Goal: Information Seeking & Learning: Learn about a topic

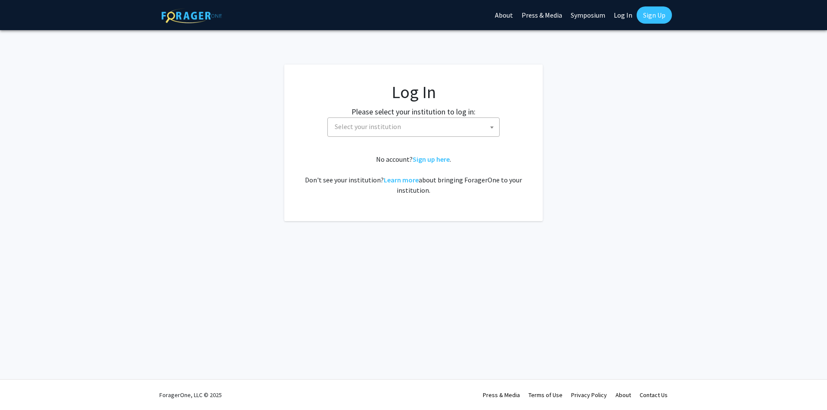
select select
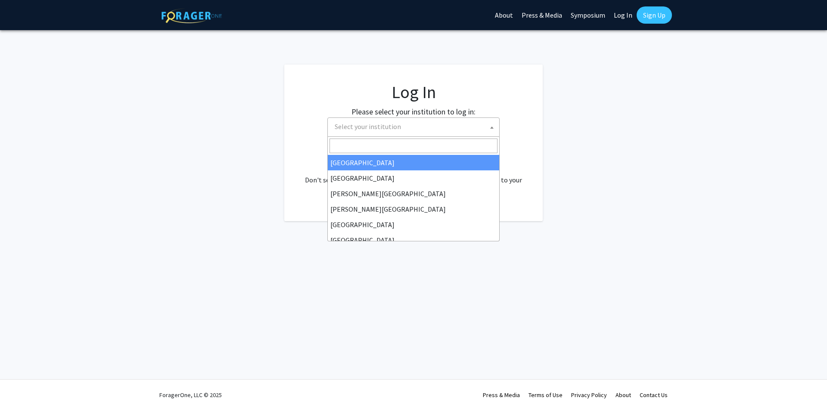
click at [417, 127] on span "Select your institution" at bounding box center [415, 127] width 168 height 18
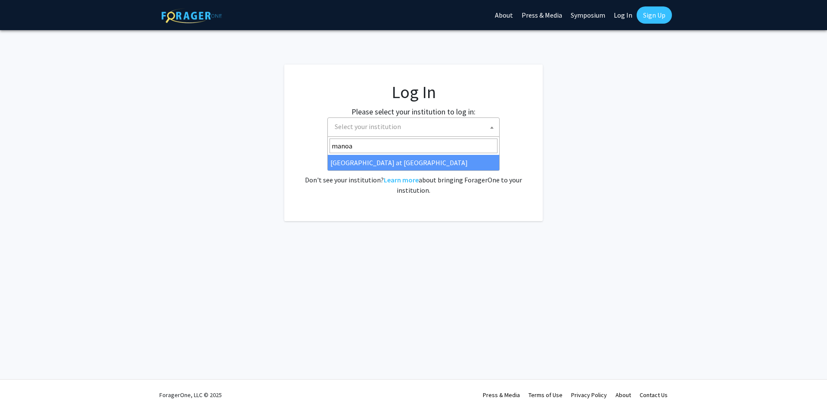
type input "manoa"
select select "18"
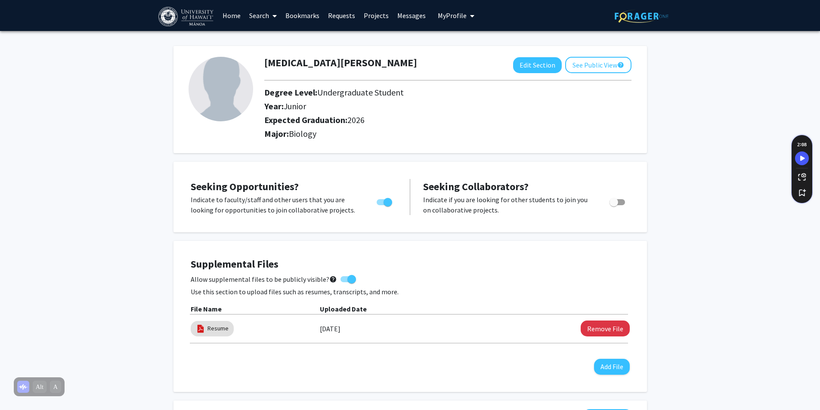
click at [264, 16] on link "Search" at bounding box center [263, 15] width 36 height 30
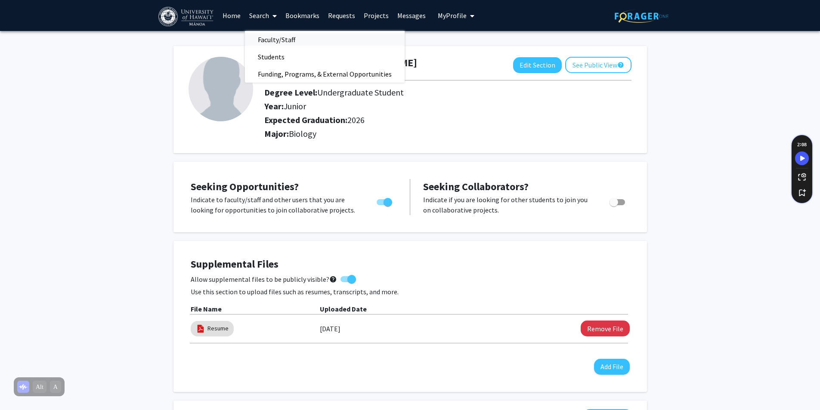
click at [276, 40] on span "Faculty/Staff" at bounding box center [276, 39] width 63 height 17
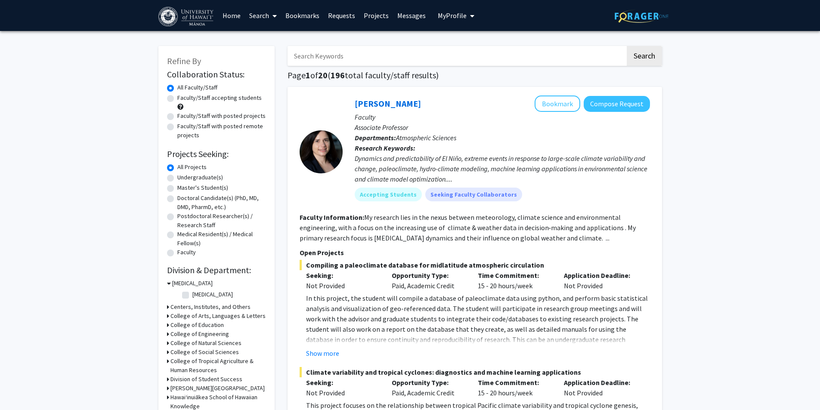
click at [200, 177] on label "Undergraduate(s)" at bounding box center [200, 177] width 46 height 9
click at [183, 177] on input "Undergraduate(s)" at bounding box center [180, 176] width 6 height 6
radio input "true"
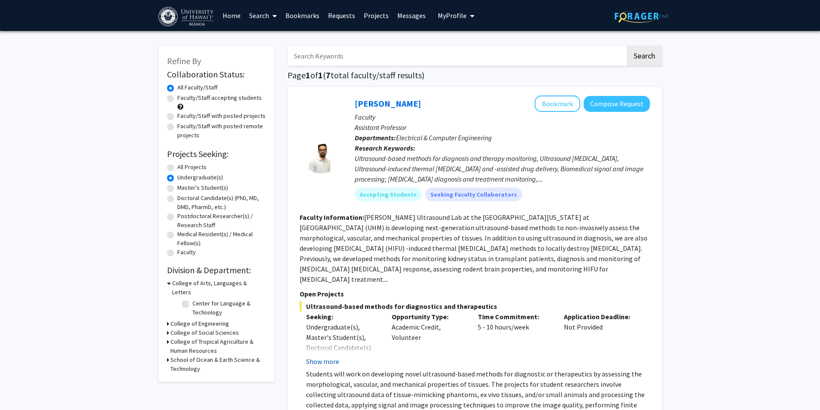
click at [324, 357] on button "Show more" at bounding box center [322, 362] width 33 height 10
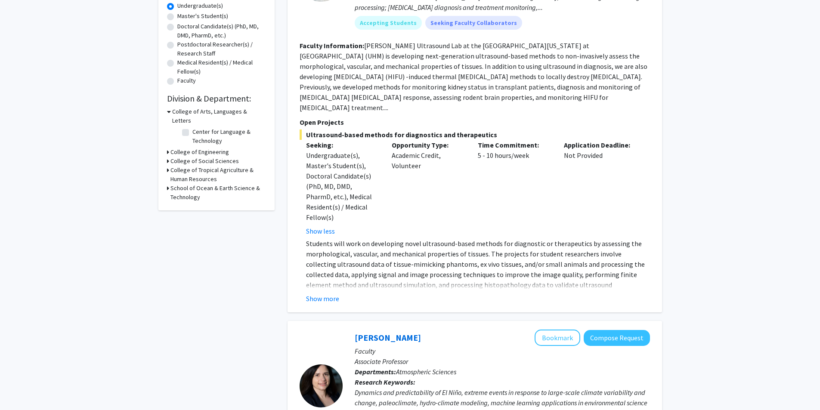
scroll to position [172, 0]
click at [327, 293] on button "Show more" at bounding box center [322, 298] width 33 height 10
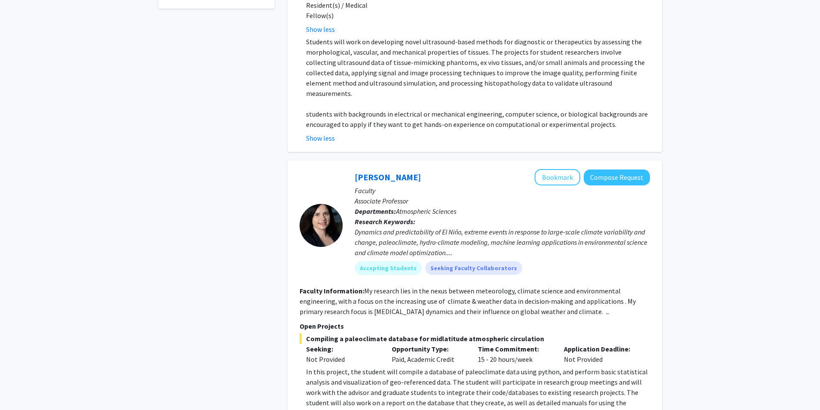
scroll to position [388, 0]
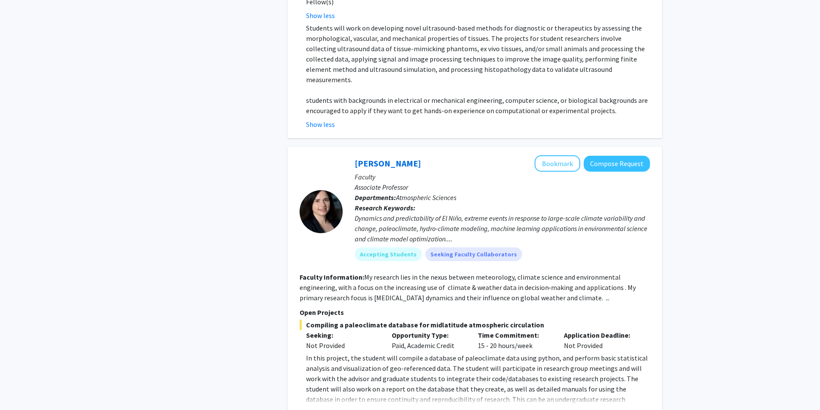
click at [336, 408] on button "Show more" at bounding box center [322, 413] width 33 height 10
click at [552, 155] on button "Bookmark" at bounding box center [558, 163] width 46 height 16
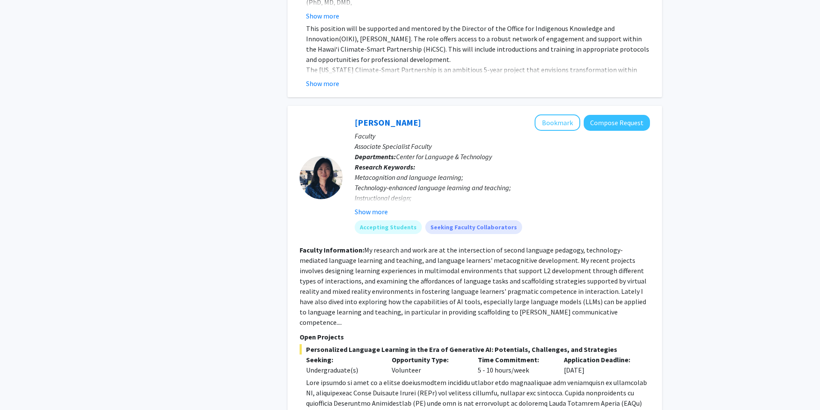
scroll to position [3014, 0]
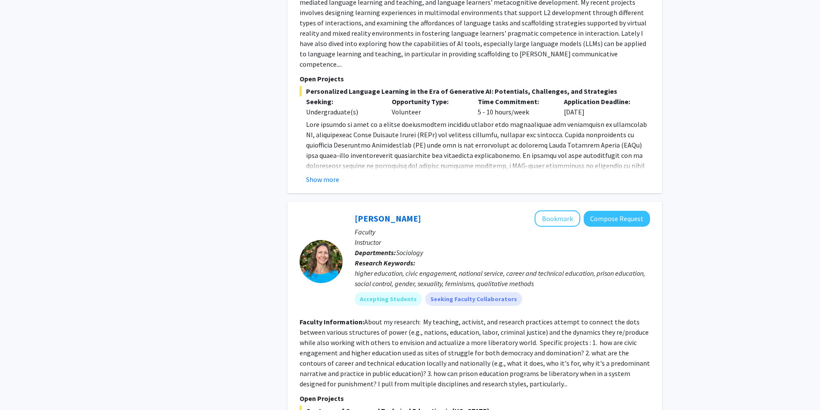
click at [397, 318] on fg-read-more "About my research: My teaching, activist, and research practices attempt to con…" at bounding box center [475, 353] width 351 height 71
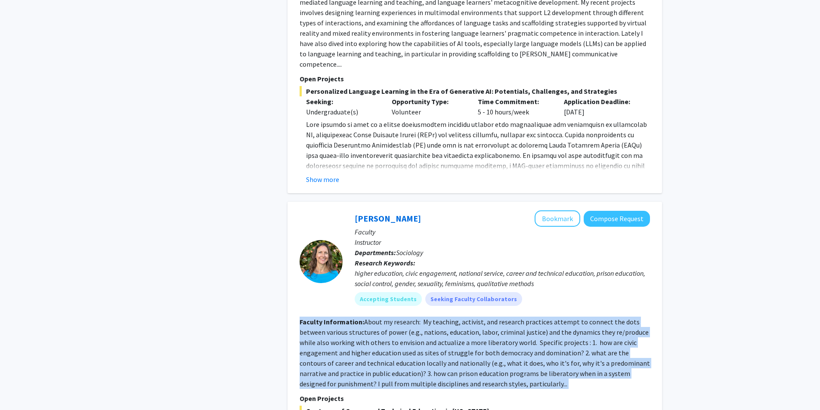
click at [397, 318] on fg-read-more "About my research: My teaching, activist, and research practices attempt to con…" at bounding box center [475, 353] width 351 height 71
click at [401, 318] on fg-read-more "About my research: My teaching, activist, and research practices attempt to con…" at bounding box center [475, 353] width 351 height 71
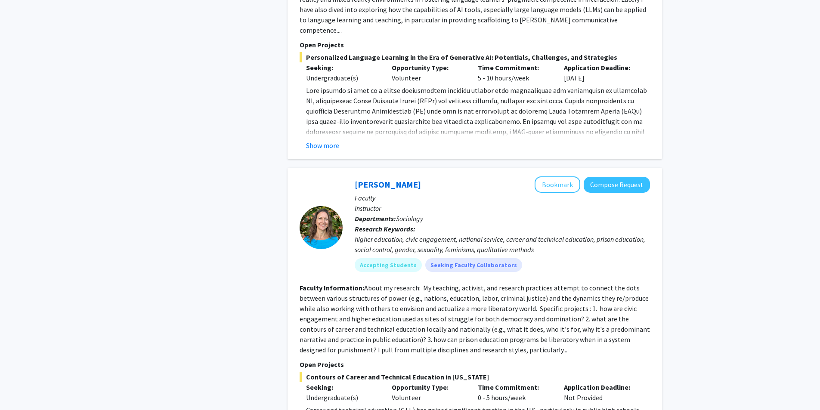
scroll to position [3100, 0]
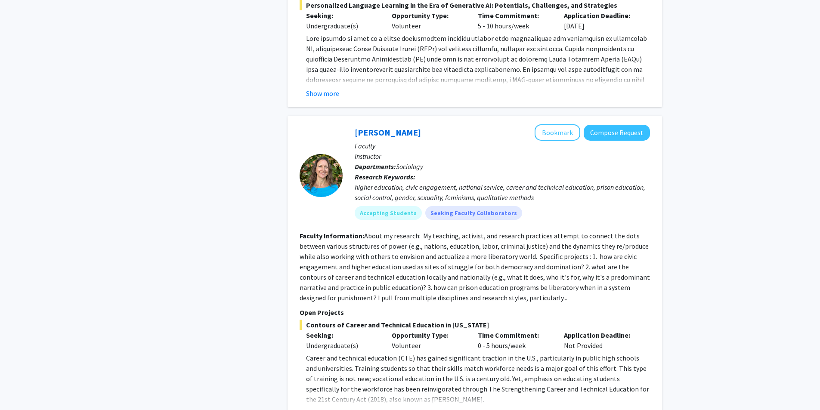
click at [325, 408] on button "Show more" at bounding box center [322, 413] width 33 height 10
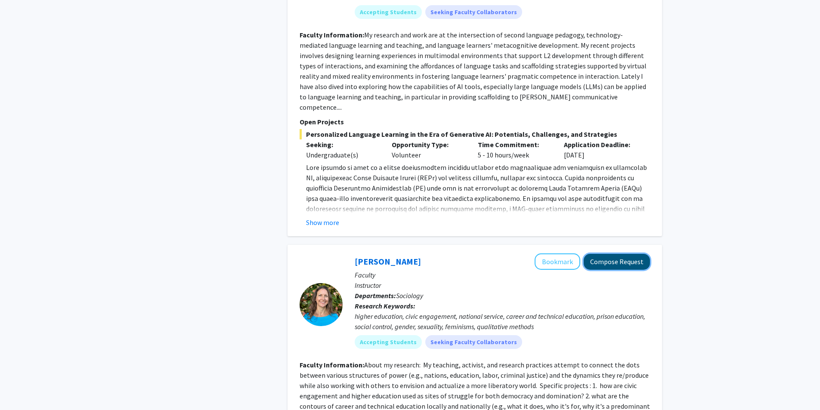
click at [605, 254] on button "Compose Request" at bounding box center [617, 262] width 66 height 16
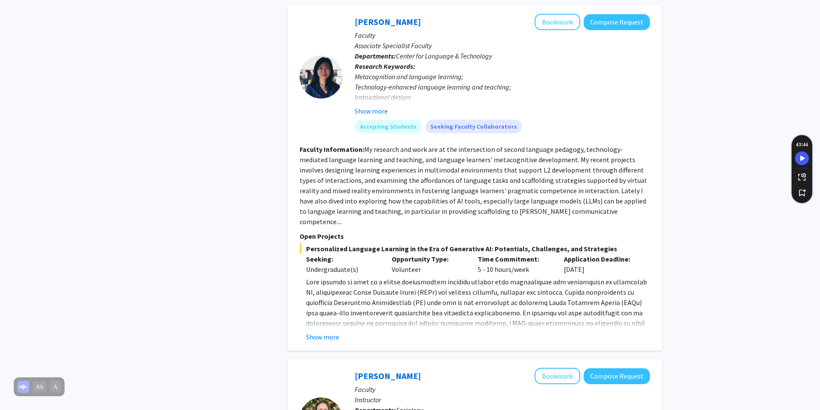
scroll to position [2842, 0]
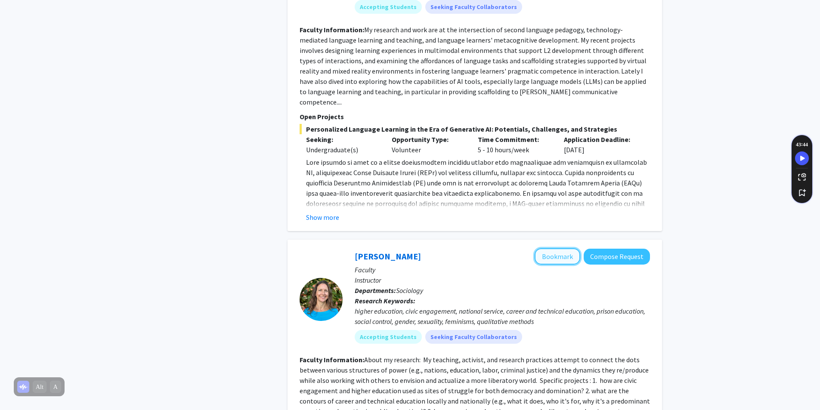
click at [555, 248] on button "Bookmark" at bounding box center [558, 256] width 46 height 16
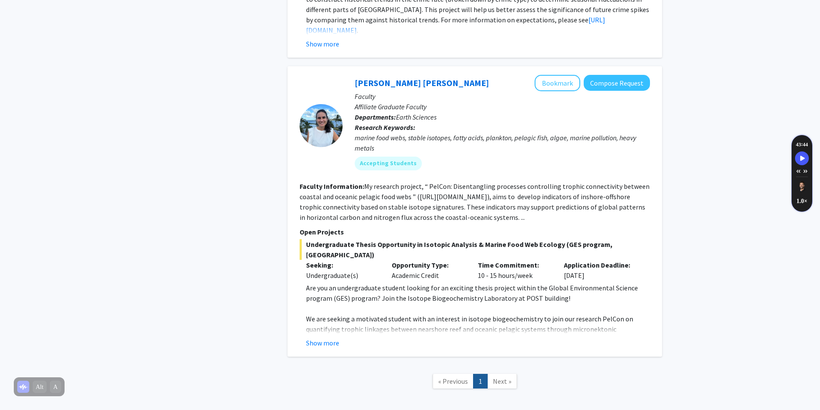
scroll to position [3647, 0]
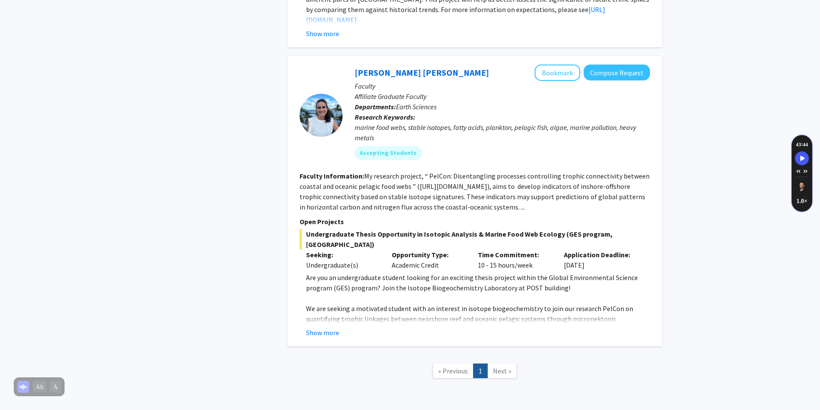
click at [500, 367] on span "Next »" at bounding box center [502, 371] width 19 height 9
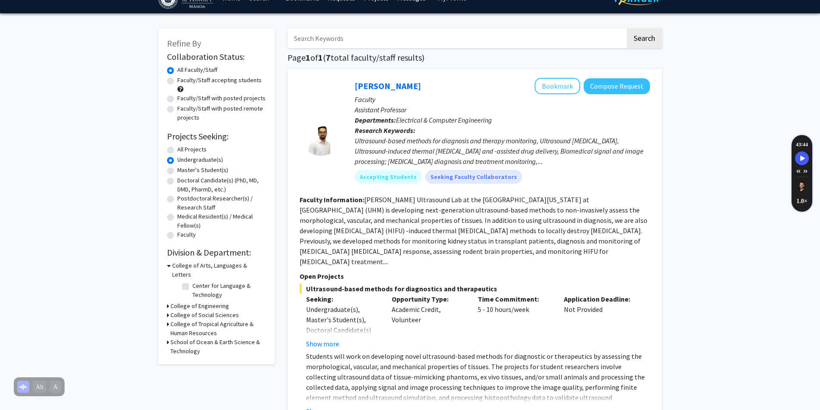
scroll to position [0, 0]
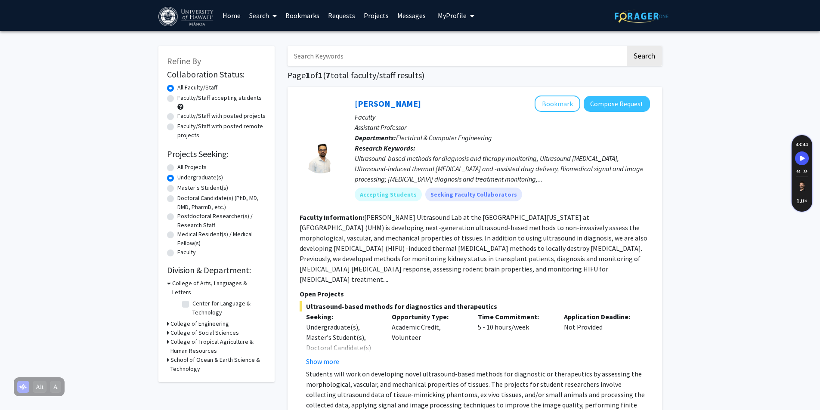
click at [181, 166] on label "All Projects" at bounding box center [191, 167] width 29 height 9
click at [181, 166] on input "All Projects" at bounding box center [180, 166] width 6 height 6
radio input "true"
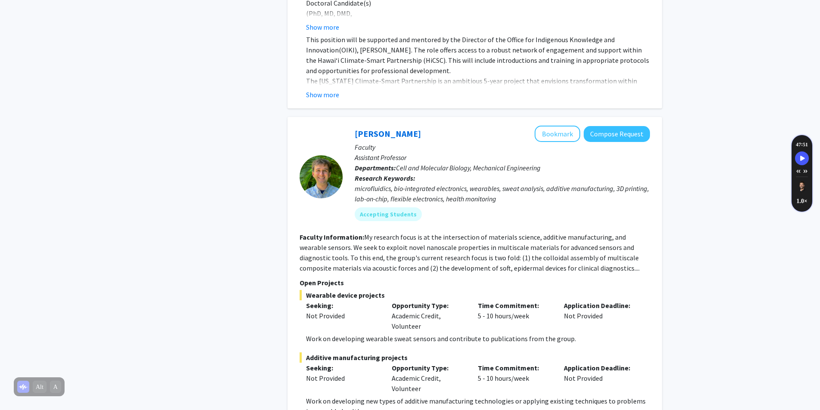
scroll to position [3746, 0]
click at [452, 245] on fg-read-more "My research focus is at the intersection of materials science, additive manufac…" at bounding box center [470, 253] width 340 height 40
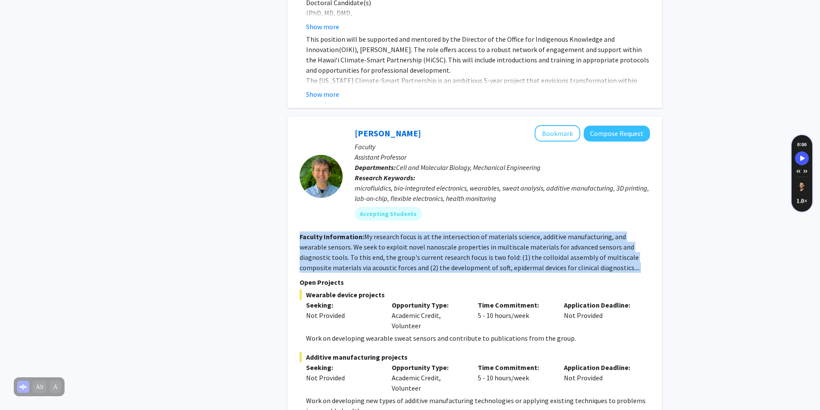
click at [452, 245] on fg-read-more "My research focus is at the intersection of materials science, additive manufac…" at bounding box center [470, 253] width 340 height 40
click at [416, 248] on fg-read-more "My research focus is at the intersection of materials science, additive manufac…" at bounding box center [470, 253] width 340 height 40
click at [418, 242] on section "Faculty Information: My research focus is at the intersection of materials scie…" at bounding box center [475, 252] width 351 height 41
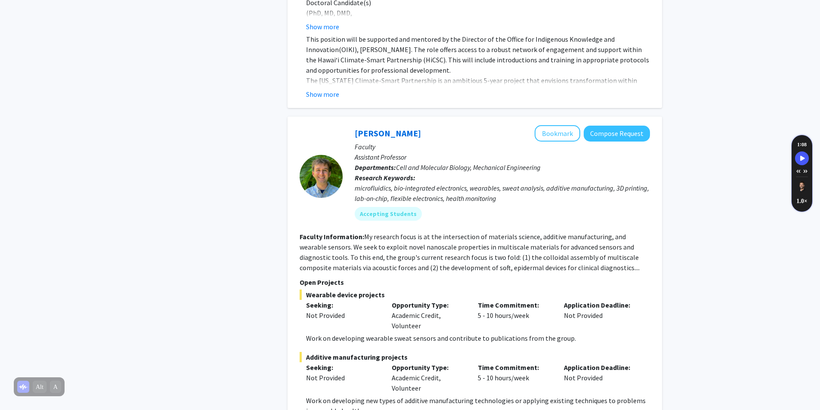
click at [427, 232] on section "Faculty Information: My research focus is at the intersection of materials scie…" at bounding box center [475, 252] width 351 height 41
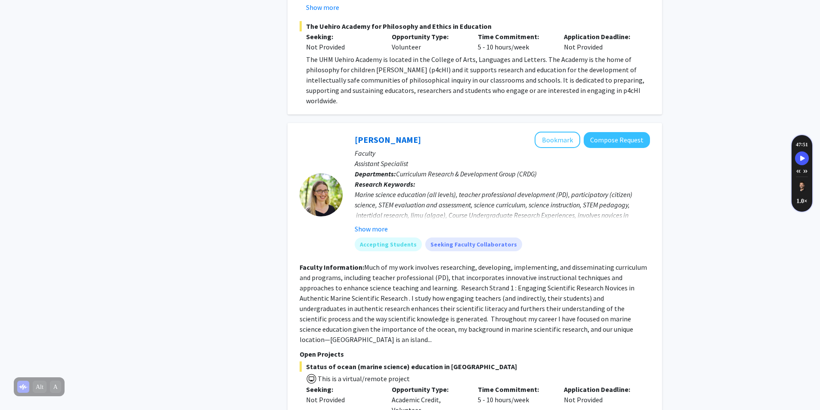
scroll to position [4823, 0]
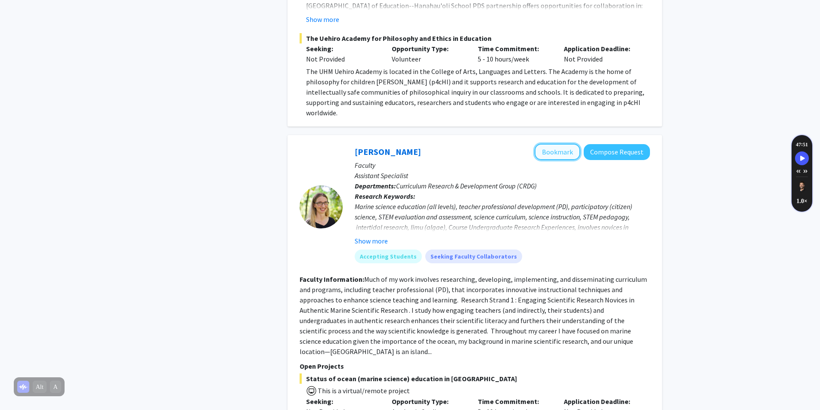
click at [555, 144] on button "Bookmark" at bounding box center [558, 152] width 46 height 16
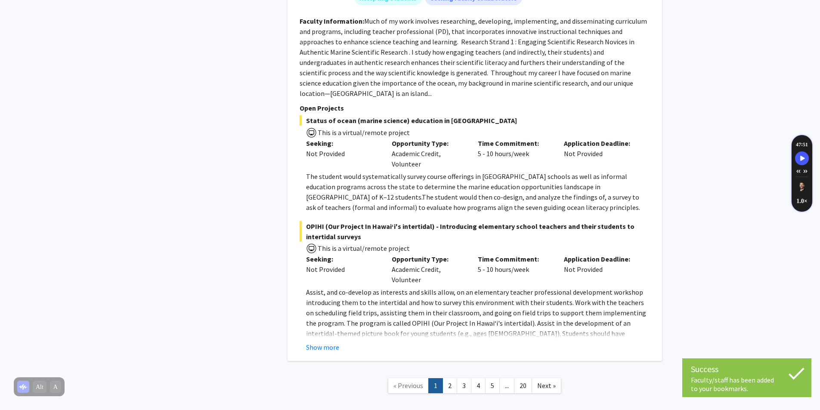
scroll to position [5086, 0]
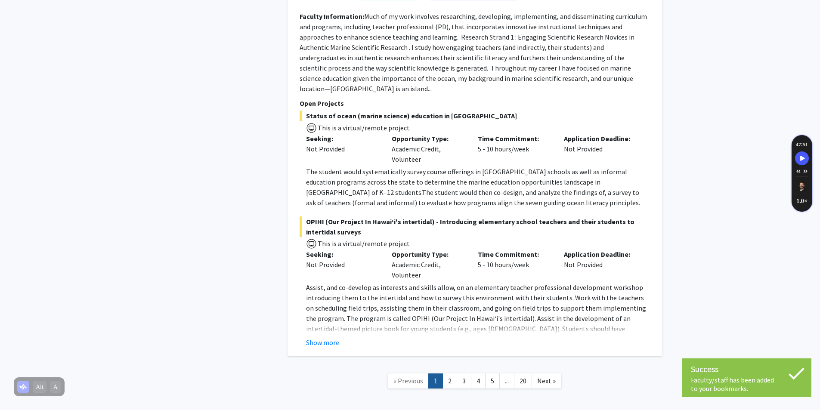
click at [449, 374] on link "2" at bounding box center [450, 381] width 15 height 15
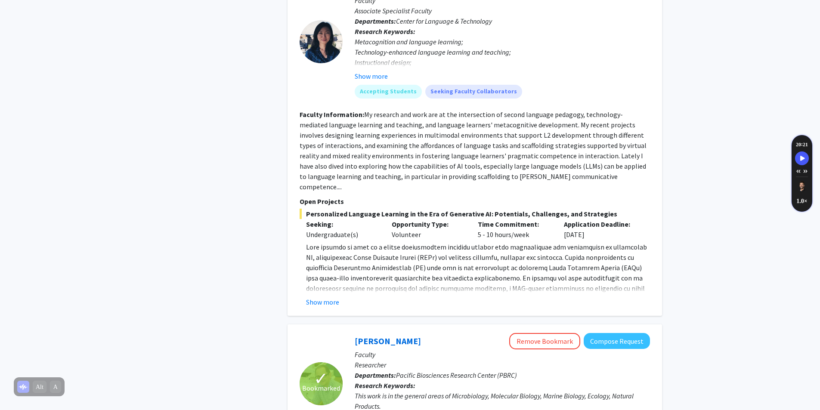
scroll to position [990, 0]
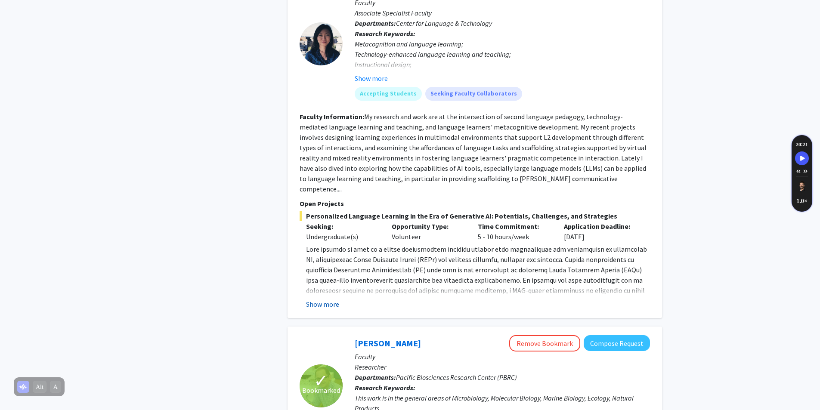
click at [335, 299] on button "Show more" at bounding box center [322, 304] width 33 height 10
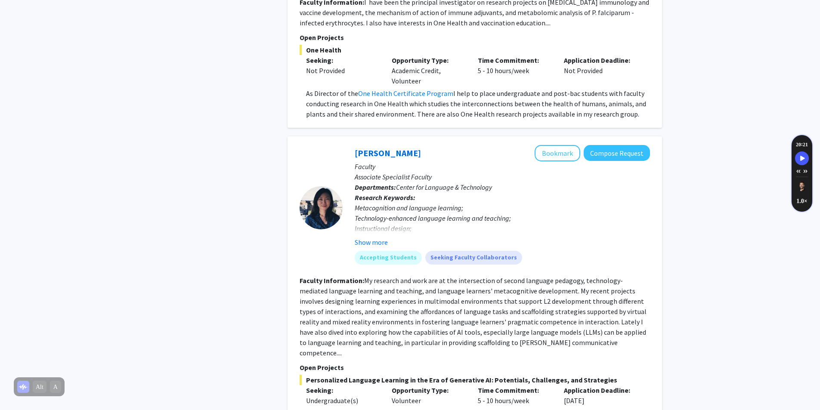
scroll to position [818, 0]
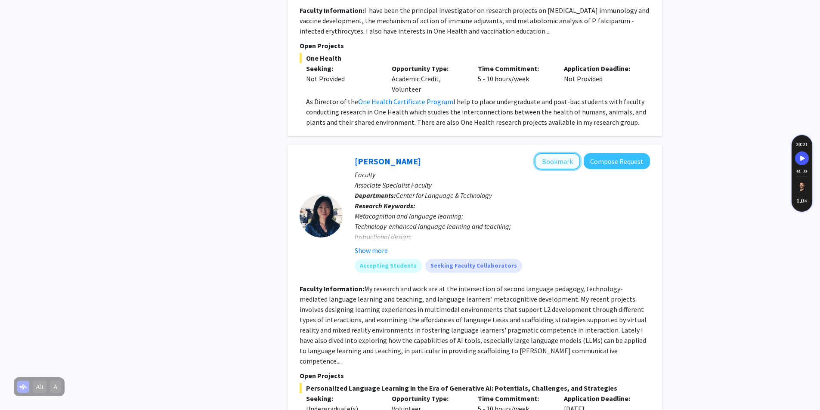
click at [563, 161] on button "Bookmark" at bounding box center [558, 161] width 46 height 16
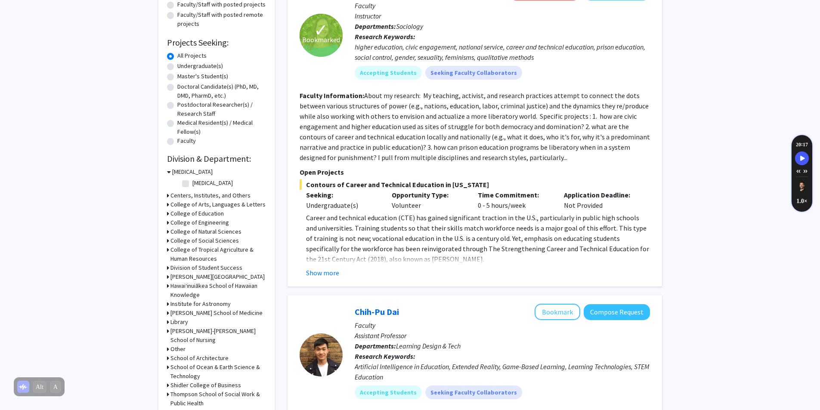
scroll to position [0, 0]
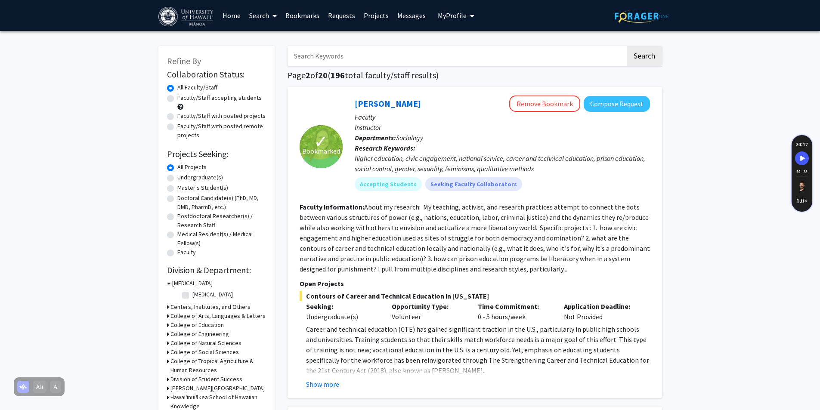
click at [471, 9] on span "My profile dropdown to access profile and logout" at bounding box center [471, 16] width 8 height 30
click at [455, 84] on link "Log Out" at bounding box center [483, 89] width 78 height 10
